Goal: Transaction & Acquisition: Purchase product/service

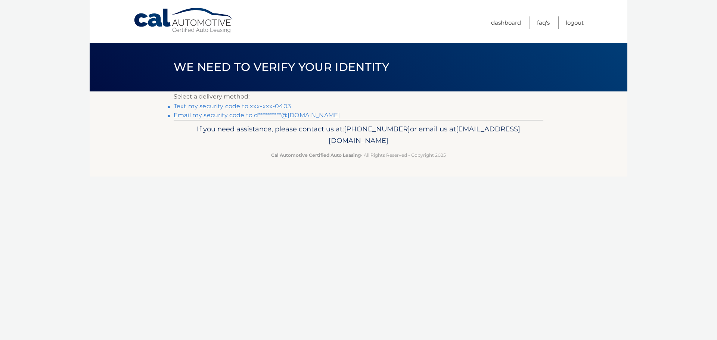
click at [230, 104] on link "Text my security code to xxx-xxx-0403" at bounding box center [232, 106] width 117 height 7
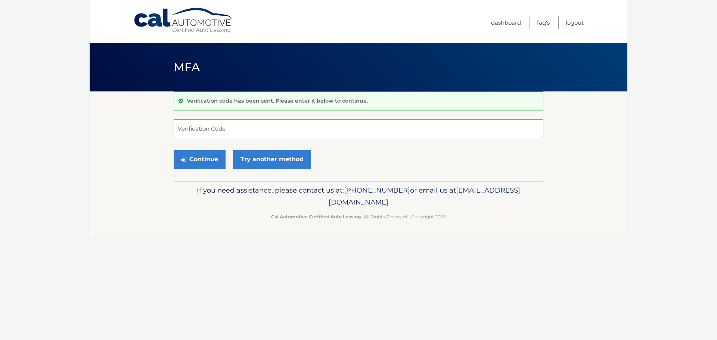
click at [200, 125] on input "Verification Code" at bounding box center [359, 129] width 370 height 19
type input "576869"
click at [212, 159] on button "Continue" at bounding box center [200, 159] width 52 height 19
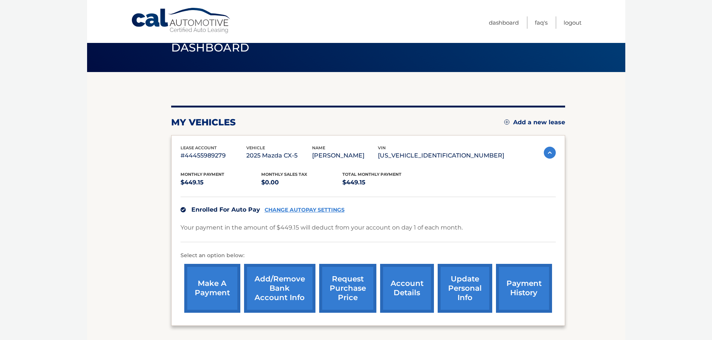
scroll to position [37, 0]
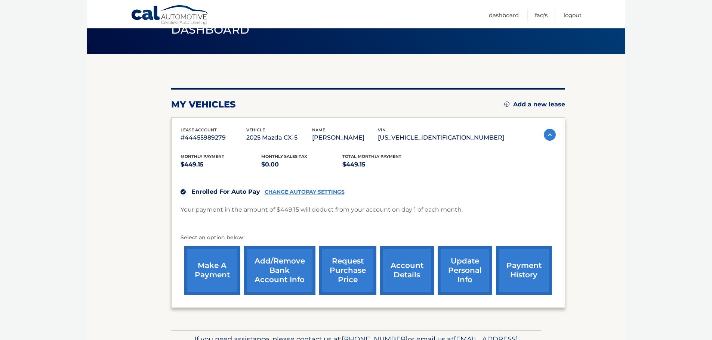
click at [219, 261] on link "make a payment" at bounding box center [212, 270] width 56 height 49
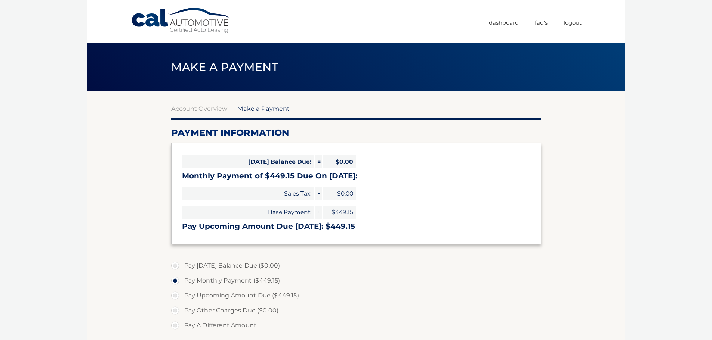
select select "ODU3MmMyY2EtMmYzMy00ZjY0LWFhZmEtYjA1YmRiYTE1YzU4"
click at [208, 278] on label "Pay Monthly Payment ($449.15)" at bounding box center [356, 280] width 370 height 15
click at [182, 278] on input "Pay Monthly Payment ($449.15)" at bounding box center [177, 279] width 7 height 12
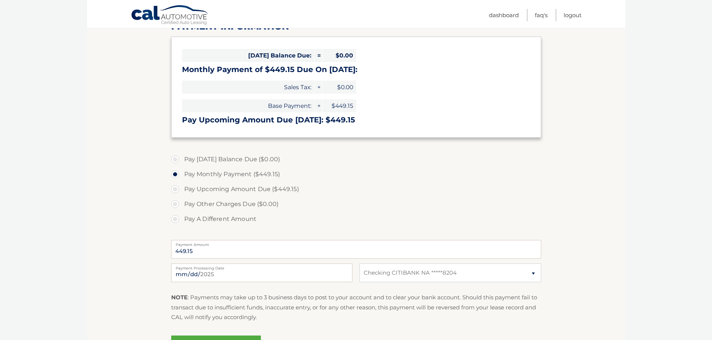
scroll to position [149, 0]
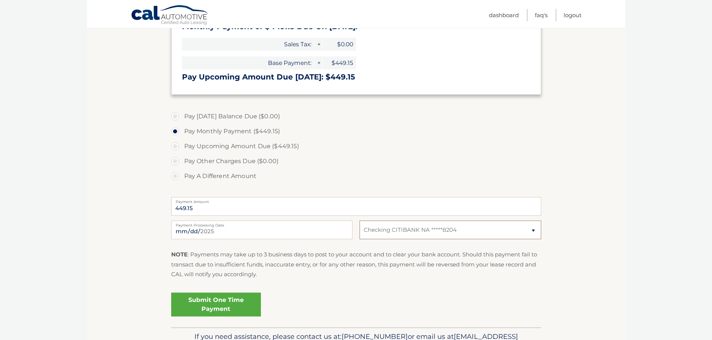
click at [534, 229] on select "Select Bank Account Checking CITIBANK NA *****8204" at bounding box center [449, 230] width 181 height 19
select select
click at [359, 221] on select "Select Bank Account Checking CITIBANK NA *****8204" at bounding box center [449, 230] width 181 height 19
click at [458, 225] on select "Select Bank Account Checking CITIBANK NA *****8204" at bounding box center [449, 230] width 181 height 19
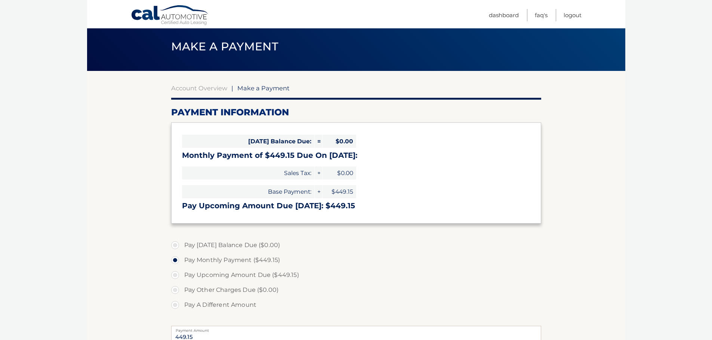
scroll to position [7, 0]
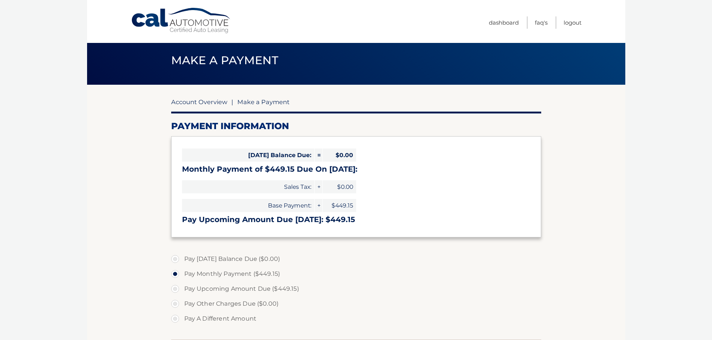
click at [186, 101] on link "Account Overview" at bounding box center [199, 101] width 56 height 7
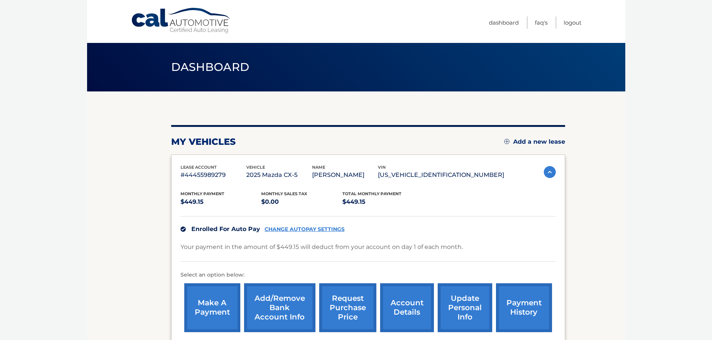
click at [272, 306] on link "Add/Remove bank account info" at bounding box center [279, 308] width 71 height 49
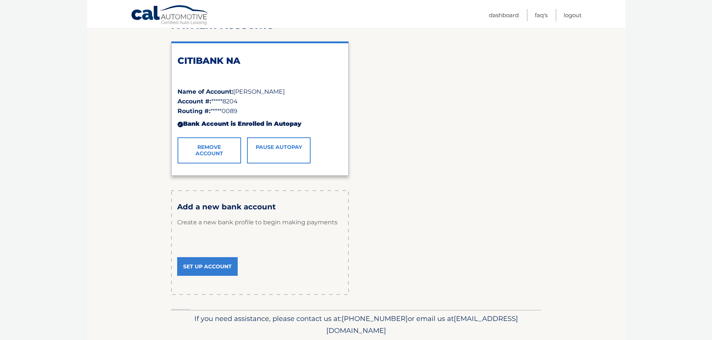
scroll to position [112, 0]
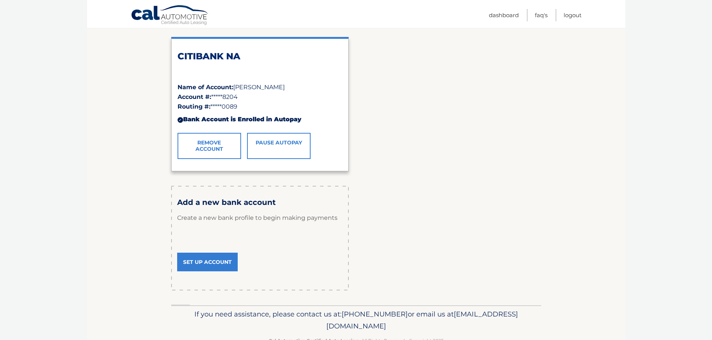
click at [198, 263] on link "Set Up Account" at bounding box center [207, 262] width 61 height 19
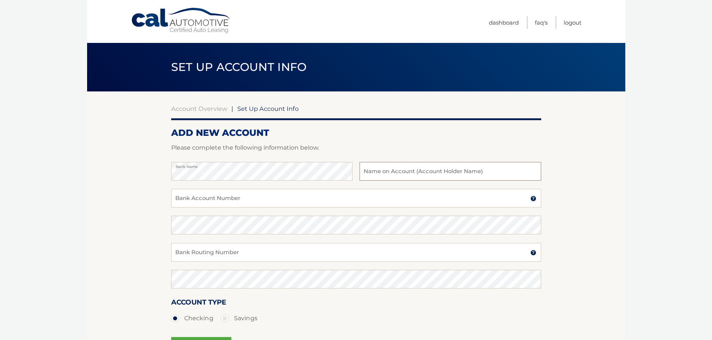
click at [393, 168] on input "text" at bounding box center [449, 171] width 181 height 19
type input "[PERSON_NAME]"
click at [249, 206] on input "Bank Account Number" at bounding box center [356, 198] width 370 height 19
type input "12031828204"
click at [196, 252] on input "Bank Routing Number" at bounding box center [356, 252] width 370 height 19
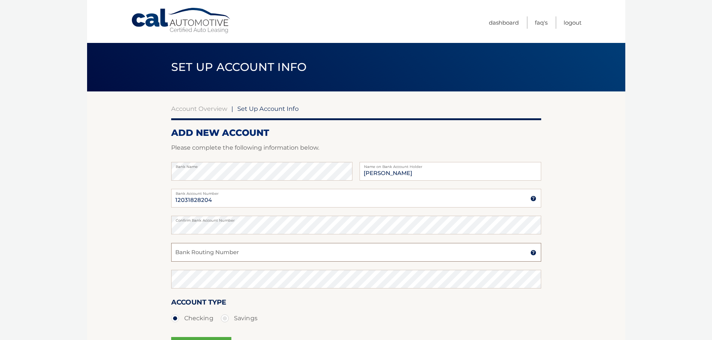
type input "021000089"
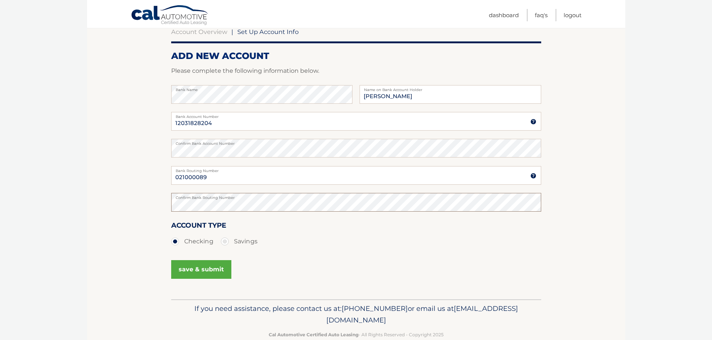
scroll to position [93, 0]
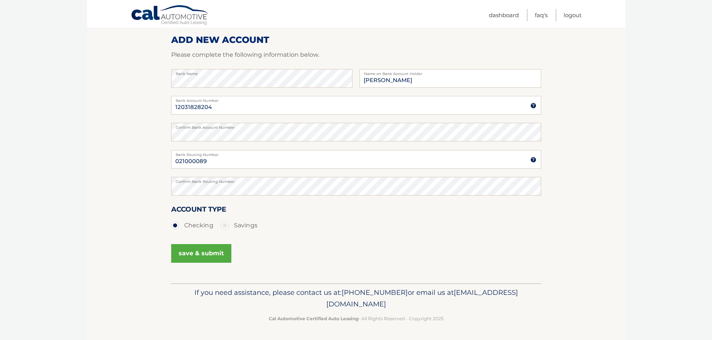
click at [204, 252] on button "save & submit" at bounding box center [201, 253] width 60 height 19
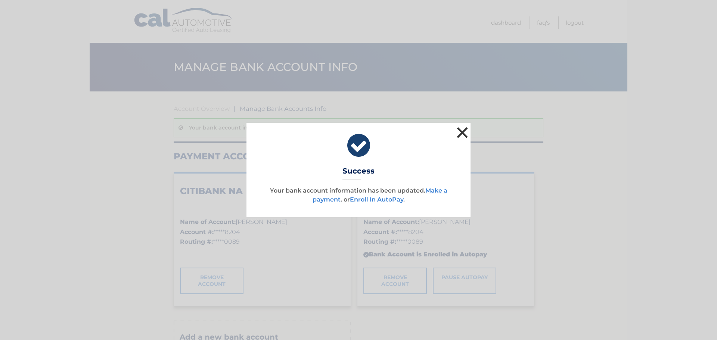
click at [459, 130] on button "×" at bounding box center [462, 132] width 15 height 15
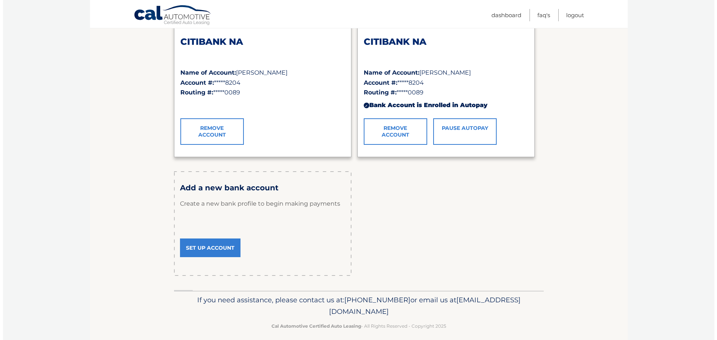
scroll to position [75, 0]
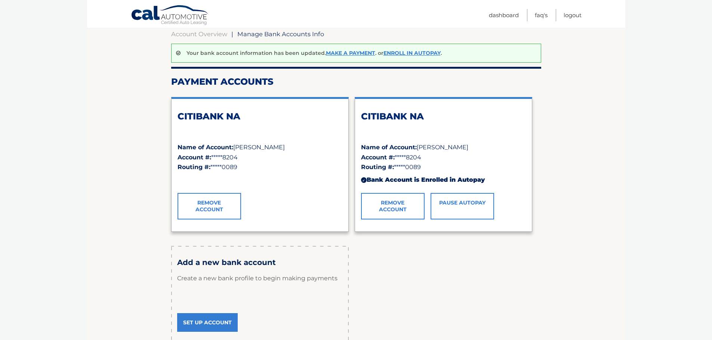
click at [202, 205] on link "Remove Account" at bounding box center [209, 206] width 64 height 26
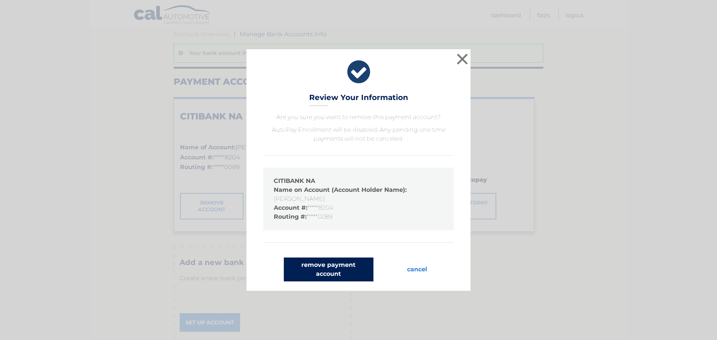
click at [310, 269] on button "remove payment account" at bounding box center [329, 270] width 90 height 24
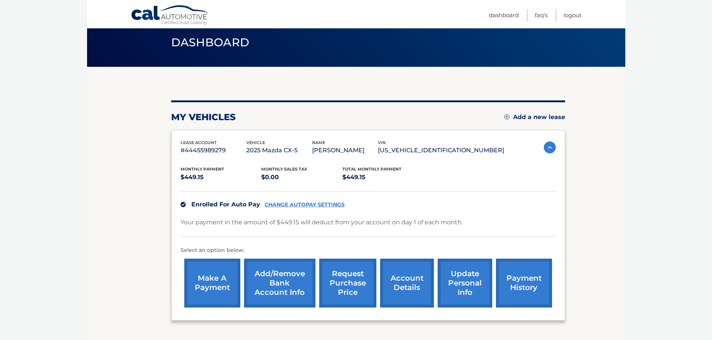
scroll to position [37, 0]
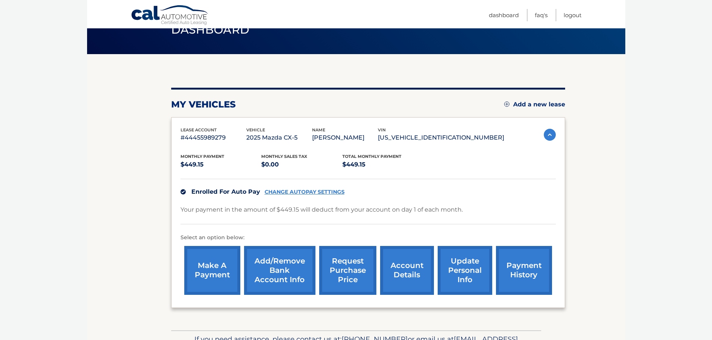
click at [218, 267] on link "make a payment" at bounding box center [212, 270] width 56 height 49
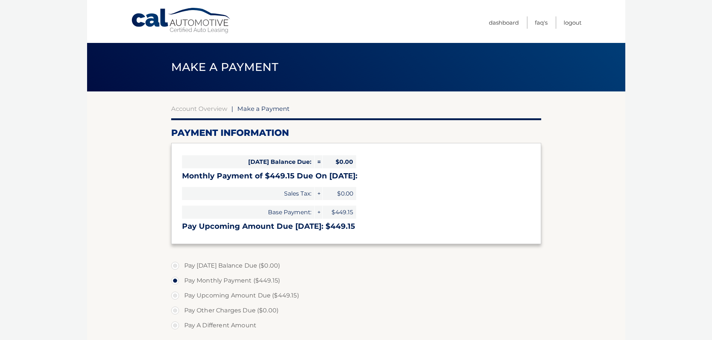
select select "ODU3MmMyY2EtMmYzMy00ZjY0LWFhZmEtYjA1YmRiYTE1YzU4"
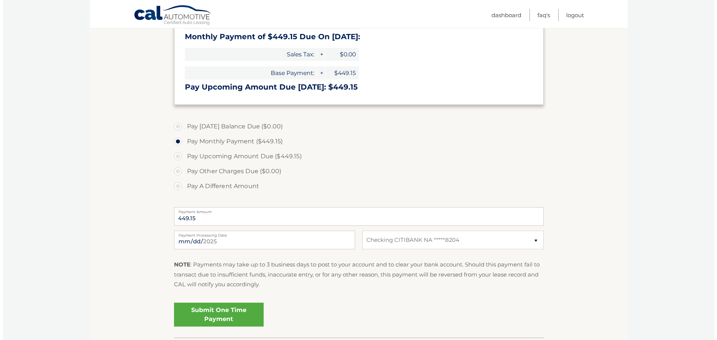
scroll to position [149, 0]
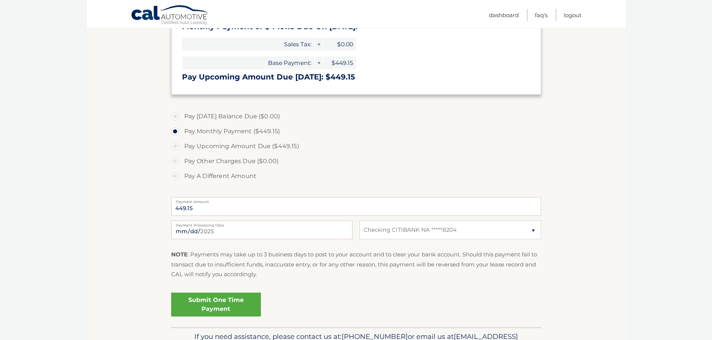
click at [210, 300] on link "Submit One Time Payment" at bounding box center [216, 305] width 90 height 24
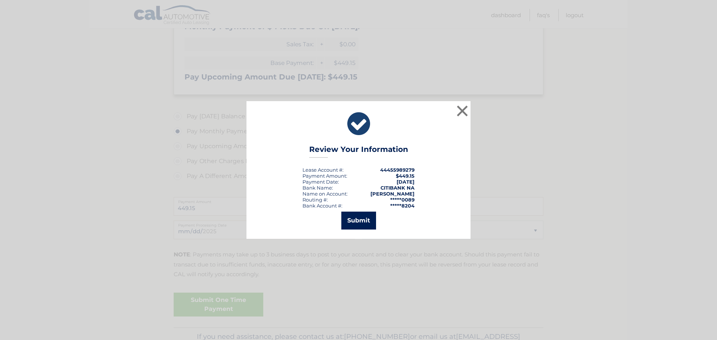
click at [357, 219] on button "Submit" at bounding box center [358, 221] width 35 height 18
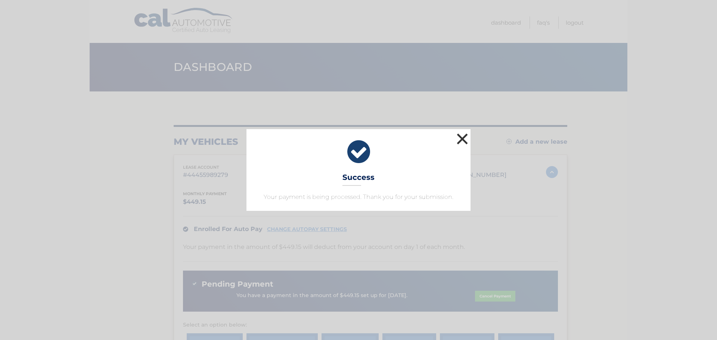
click at [462, 140] on button "×" at bounding box center [462, 138] width 15 height 15
